Goal: Information Seeking & Learning: Learn about a topic

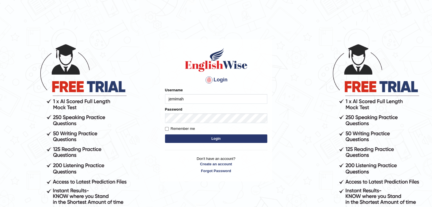
type input "jemimah"
click at [165, 129] on input "Remember me" at bounding box center [167, 129] width 4 height 4
checkbox input "true"
click at [196, 138] on button "Login" at bounding box center [216, 139] width 102 height 9
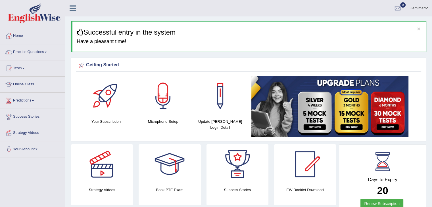
click at [47, 53] on link "Practice Questions" at bounding box center [32, 51] width 65 height 14
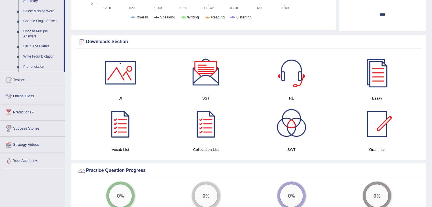
scroll to position [288, 0]
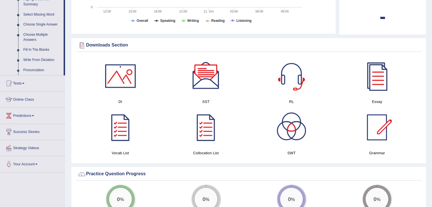
click at [290, 83] on div at bounding box center [291, 76] width 40 height 40
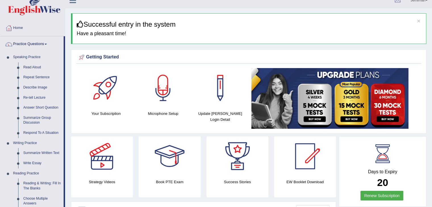
scroll to position [0, 0]
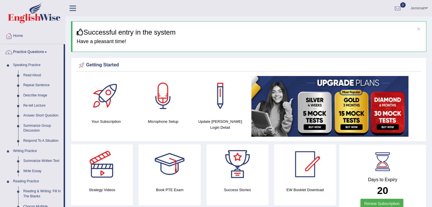
click at [108, 123] on h4 "Your Subscription" at bounding box center [105, 122] width 51 height 6
click at [110, 98] on div at bounding box center [106, 96] width 40 height 40
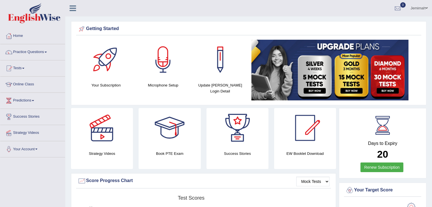
click at [163, 87] on h4 "Microphone Setup" at bounding box center [162, 85] width 51 height 6
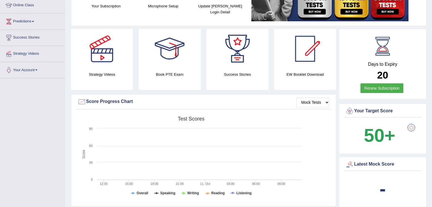
scroll to position [91, 0]
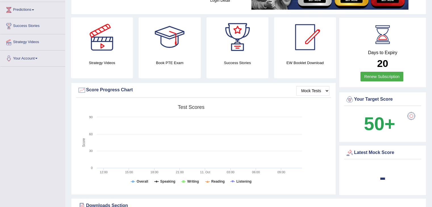
click at [384, 58] on b "20" at bounding box center [382, 63] width 11 height 11
click at [377, 76] on link "Renew Subscription" at bounding box center [381, 77] width 43 height 10
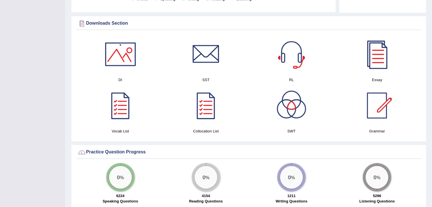
scroll to position [296, 0]
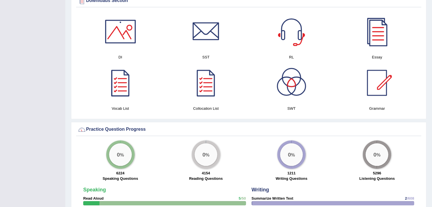
click at [121, 42] on div at bounding box center [120, 32] width 40 height 40
click at [205, 26] on div at bounding box center [206, 32] width 40 height 40
click at [380, 45] on div at bounding box center [377, 32] width 40 height 40
click at [122, 84] on div at bounding box center [120, 83] width 40 height 40
click at [209, 76] on div at bounding box center [206, 83] width 40 height 40
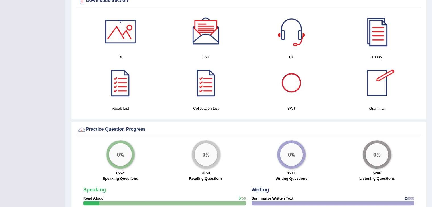
click at [292, 94] on div at bounding box center [291, 83] width 40 height 40
click at [383, 79] on div at bounding box center [377, 83] width 40 height 40
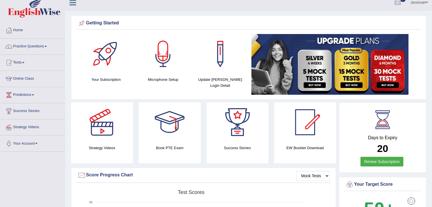
scroll to position [0, 0]
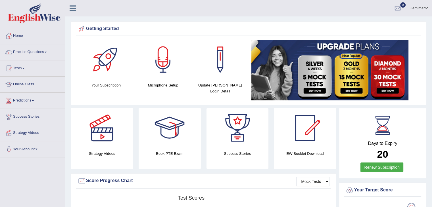
click at [219, 90] on div "Update Pearson Login Detail" at bounding box center [220, 68] width 57 height 57
click at [211, 82] on h4 "Update Pearson Login Detail" at bounding box center [219, 88] width 51 height 12
click at [24, 68] on span at bounding box center [23, 68] width 2 height 1
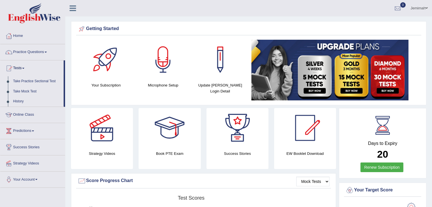
click at [34, 131] on span at bounding box center [33, 131] width 2 height 1
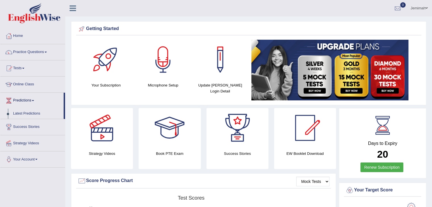
click at [24, 68] on span at bounding box center [23, 68] width 2 height 1
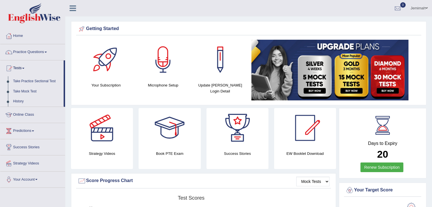
click at [48, 53] on link "Practice Questions" at bounding box center [32, 51] width 65 height 14
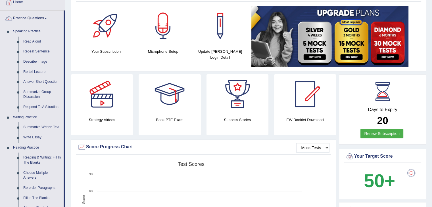
scroll to position [11, 0]
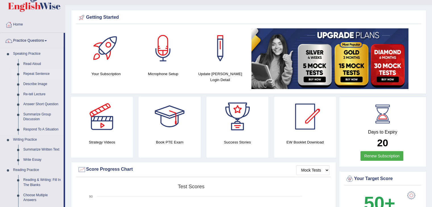
click at [43, 73] on link "Repeat Sentence" at bounding box center [42, 74] width 43 height 10
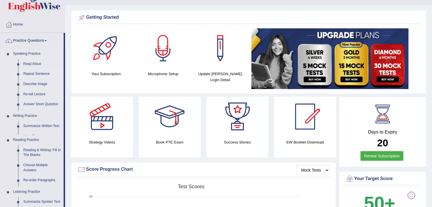
click at [43, 73] on link "Repeat Sentence" at bounding box center [42, 74] width 43 height 10
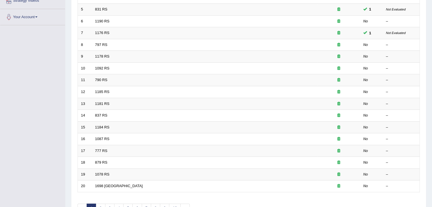
scroll to position [151, 0]
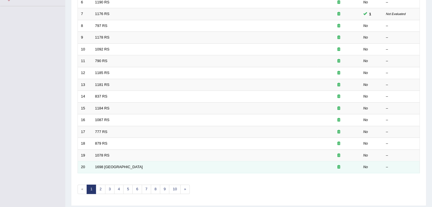
click at [131, 164] on td "1698 [GEOGRAPHIC_DATA]" at bounding box center [204, 167] width 225 height 12
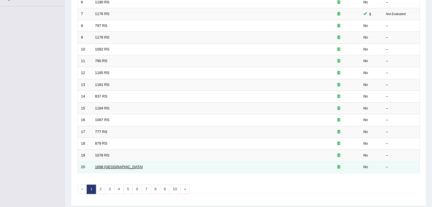
click at [103, 165] on link "1698 [GEOGRAPHIC_DATA]" at bounding box center [119, 167] width 48 height 4
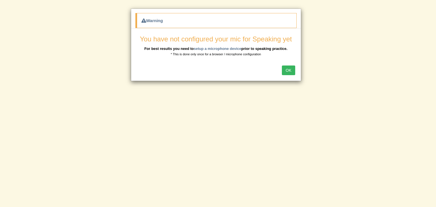
click at [287, 68] on button "OK" at bounding box center [288, 71] width 13 height 10
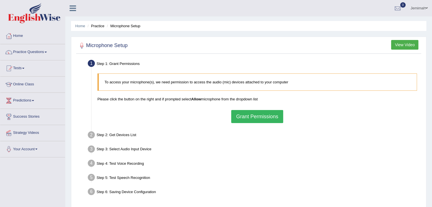
click at [197, 101] on p "Please click the button on the right and if prompted select Allow microphone fr…" at bounding box center [256, 98] width 319 height 5
click at [279, 113] on button "Grant Permissions" at bounding box center [257, 116] width 52 height 13
click at [279, 113] on div "To access your microphone(s), we need permission to access the audio (mic) devi…" at bounding box center [256, 98] width 325 height 55
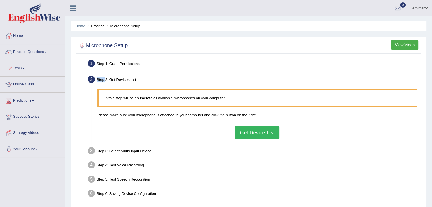
click at [250, 131] on button "Get Device List" at bounding box center [257, 132] width 44 height 13
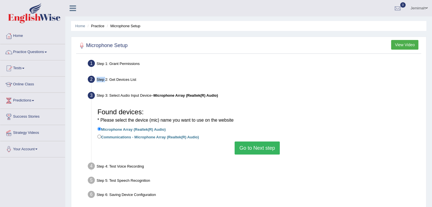
click at [249, 148] on button "Go to Next step" at bounding box center [256, 148] width 45 height 13
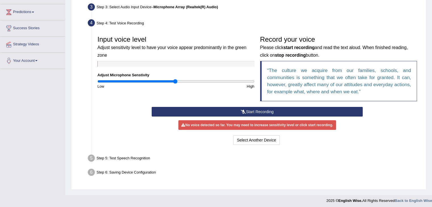
scroll to position [91, 0]
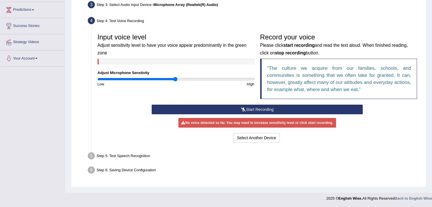
click at [247, 110] on button "Start Recording" at bounding box center [257, 110] width 211 height 10
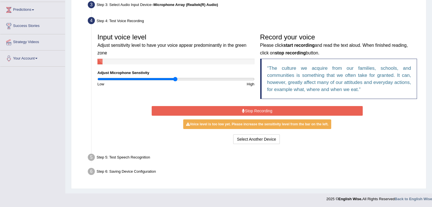
click at [253, 108] on button "Stop Recording" at bounding box center [257, 111] width 211 height 10
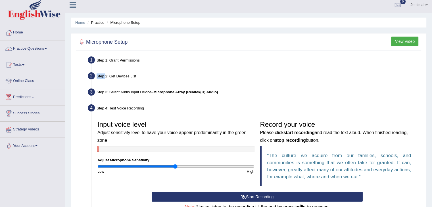
scroll to position [0, 0]
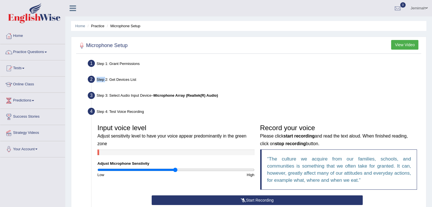
click at [401, 43] on button "View Video" at bounding box center [404, 45] width 27 height 10
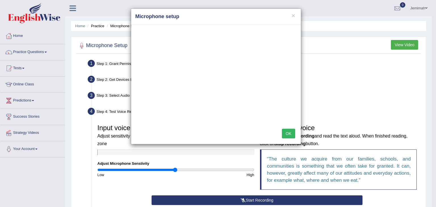
click at [320, 5] on div "× Microphone setup OK" at bounding box center [218, 103] width 436 height 207
click at [307, 21] on div "× Microphone setup OK" at bounding box center [218, 103] width 436 height 207
click at [286, 133] on button "OK" at bounding box center [288, 134] width 13 height 10
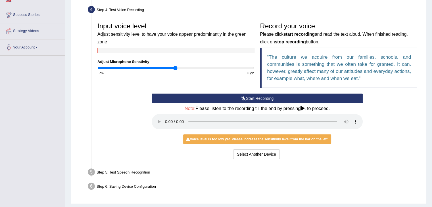
scroll to position [102, 0]
click at [250, 98] on button "Start Recording" at bounding box center [257, 98] width 211 height 10
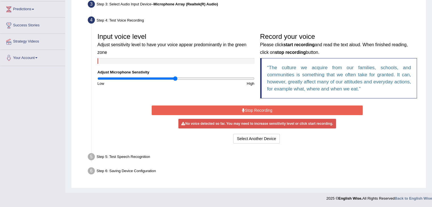
scroll to position [91, 0]
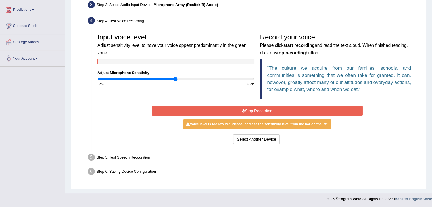
click at [255, 108] on button "Stop Recording" at bounding box center [257, 111] width 211 height 10
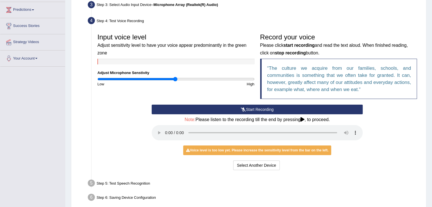
click at [264, 108] on button "Start Recording" at bounding box center [257, 110] width 211 height 10
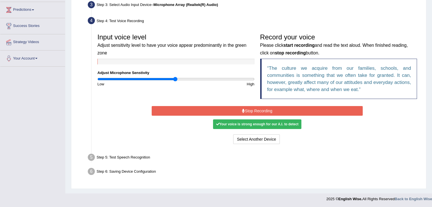
click at [261, 109] on button "Stop Recording" at bounding box center [257, 111] width 211 height 10
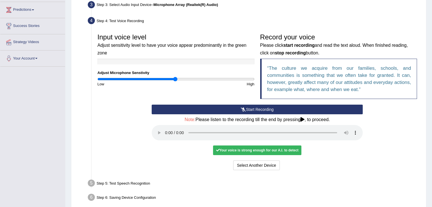
click at [245, 151] on div "Your voice is strong enough for our A.I. to detect" at bounding box center [257, 151] width 88 height 10
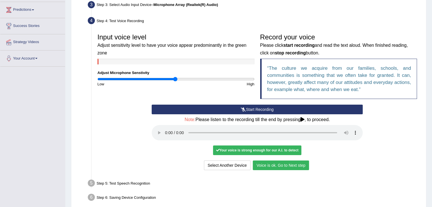
click at [267, 166] on button "Voice is ok. Go to Next step" at bounding box center [281, 166] width 56 height 10
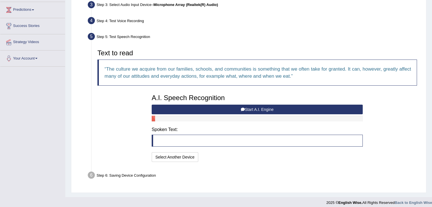
click at [272, 108] on button "Start A.I. Engine" at bounding box center [257, 110] width 211 height 10
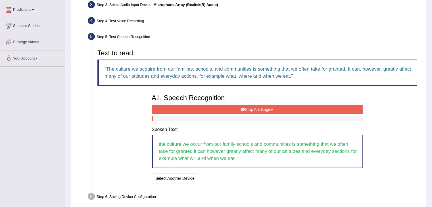
click at [265, 108] on button "Stop A.I. Engine" at bounding box center [257, 110] width 211 height 10
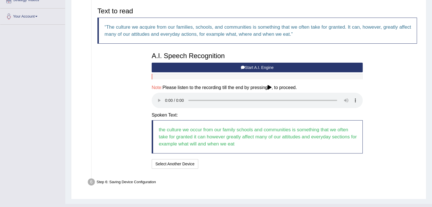
scroll to position [136, 0]
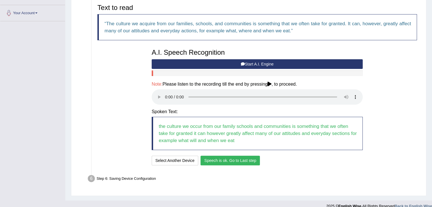
click at [220, 160] on button "Speech is ok. Go to Last step" at bounding box center [229, 161] width 59 height 10
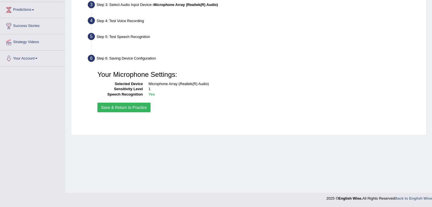
scroll to position [91, 0]
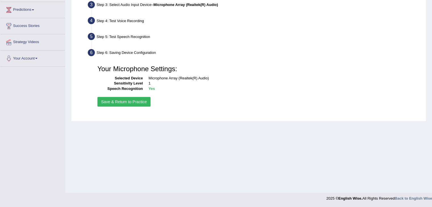
click at [132, 102] on button "Save & Return to Practice" at bounding box center [123, 102] width 53 height 10
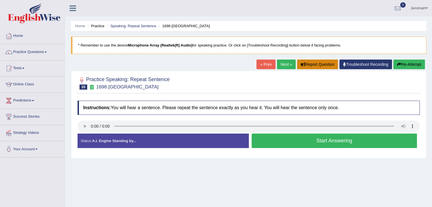
click at [305, 65] on button "Report Question" at bounding box center [317, 65] width 41 height 10
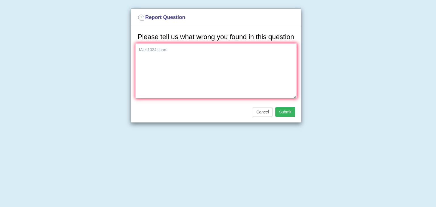
click at [355, 65] on div "Report Question Please tell us what wrong you found in this question Cancel Sub…" at bounding box center [218, 103] width 436 height 207
click at [260, 112] on button "Cancel" at bounding box center [263, 112] width 20 height 10
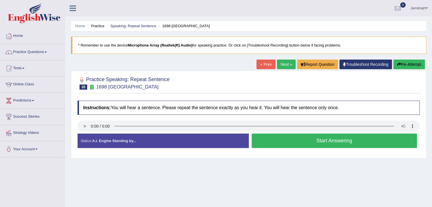
click at [371, 65] on link "Troubleshoot Recording" at bounding box center [365, 65] width 52 height 10
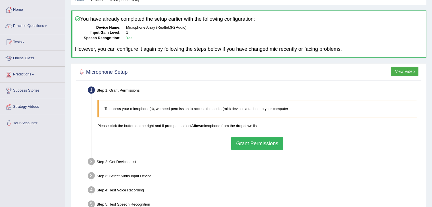
scroll to position [34, 0]
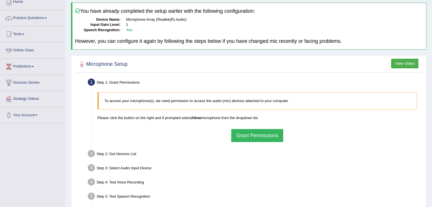
click at [250, 136] on button "Grant Permissions" at bounding box center [257, 135] width 52 height 13
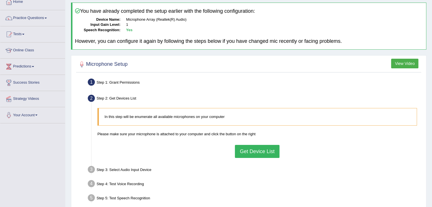
click at [253, 148] on button "Get Device List" at bounding box center [257, 151] width 44 height 13
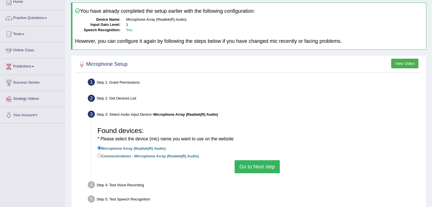
click at [266, 166] on button "Go to Next step" at bounding box center [256, 166] width 45 height 13
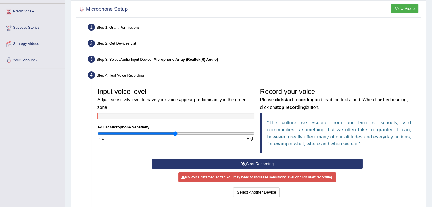
scroll to position [91, 0]
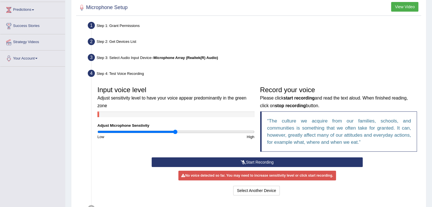
click at [291, 159] on button "Start Recording" at bounding box center [257, 162] width 211 height 10
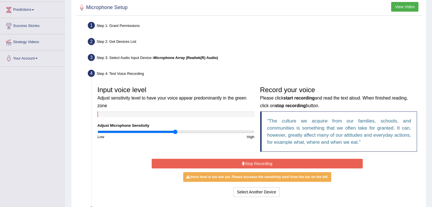
click at [279, 166] on button "Stop Recording" at bounding box center [257, 164] width 211 height 10
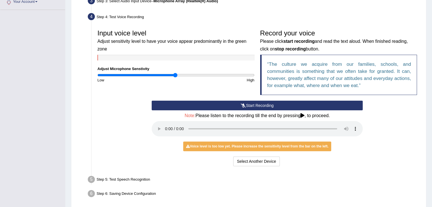
scroll to position [159, 0]
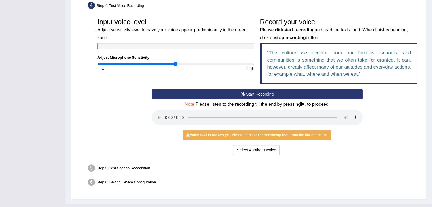
click at [248, 89] on button "Start Recording" at bounding box center [257, 94] width 211 height 10
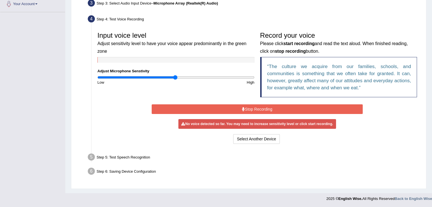
scroll to position [143, 0]
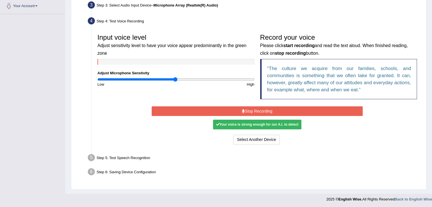
click at [252, 109] on button "Stop Recording" at bounding box center [257, 111] width 211 height 10
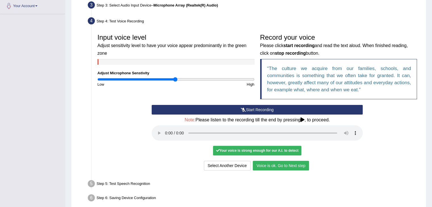
click at [270, 164] on button "Voice is ok. Go to Next step" at bounding box center [281, 166] width 56 height 10
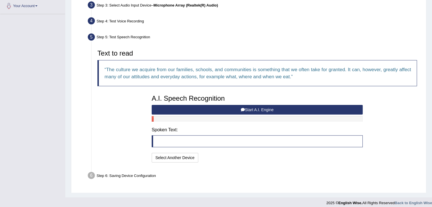
click at [253, 108] on button "Start A.I. Engine" at bounding box center [257, 110] width 211 height 10
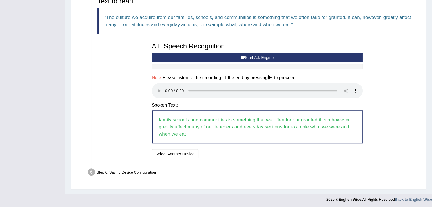
scroll to position [196, 0]
click at [253, 54] on button "Start A.I. Engine" at bounding box center [257, 57] width 211 height 10
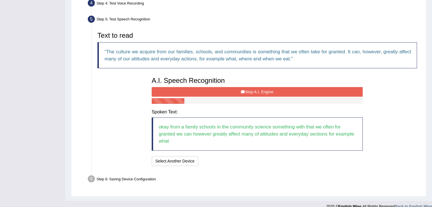
scroll to position [168, 0]
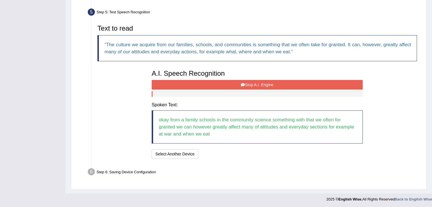
click at [258, 82] on button "Stop A.I. Engine" at bounding box center [257, 85] width 211 height 10
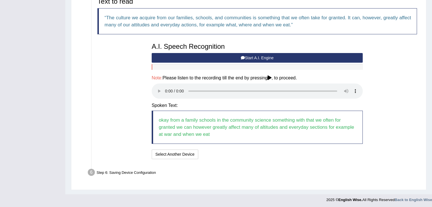
scroll to position [196, 0]
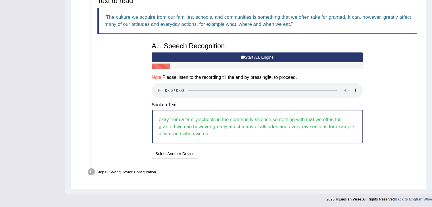
click at [248, 56] on button "Start A.I. Engine" at bounding box center [257, 57] width 211 height 10
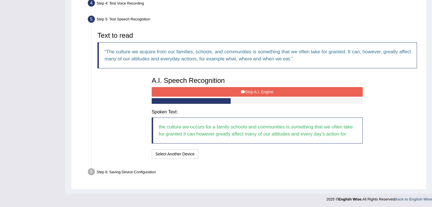
scroll to position [168, 0]
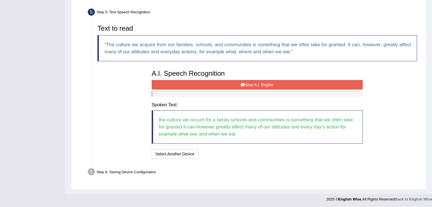
click at [253, 77] on div "A.I. Speech Recognition Start A.I. Engine Stop A.I. Engine Note: Please listen …" at bounding box center [257, 113] width 217 height 93
click at [251, 82] on button "Stop A.I. Engine" at bounding box center [257, 85] width 211 height 10
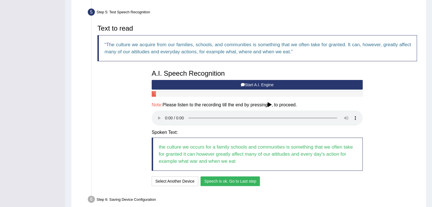
click at [221, 178] on button "Speech is ok. Go to Last step" at bounding box center [229, 182] width 59 height 10
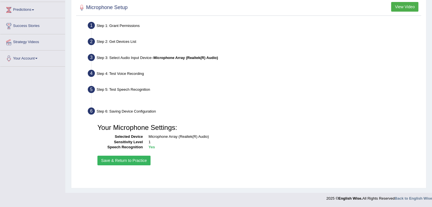
scroll to position [91, 0]
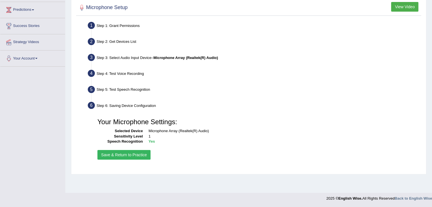
click at [127, 154] on button "Save & Return to Practice" at bounding box center [123, 155] width 53 height 10
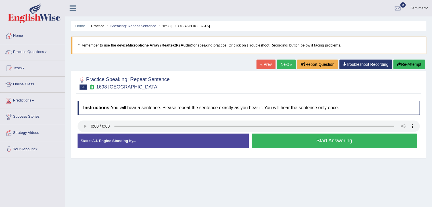
click at [304, 144] on button "Start Answering" at bounding box center [333, 141] width 165 height 14
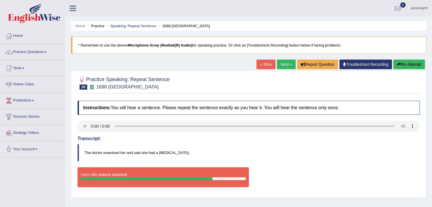
click at [413, 63] on button "Re-Attempt" at bounding box center [408, 65] width 31 height 10
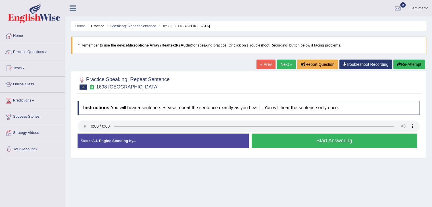
click at [244, 170] on div "Home Practice Speaking: Repeat Sentence 1698 [GEOGRAPHIC_DATA] * Remember to us…" at bounding box center [248, 142] width 366 height 284
click at [317, 138] on button "Start Answering" at bounding box center [333, 141] width 165 height 14
